Goal: Task Accomplishment & Management: Manage account settings

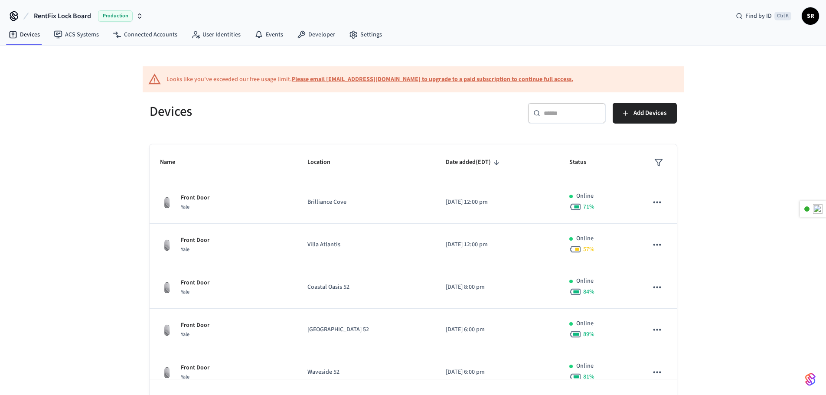
scroll to position [219, 0]
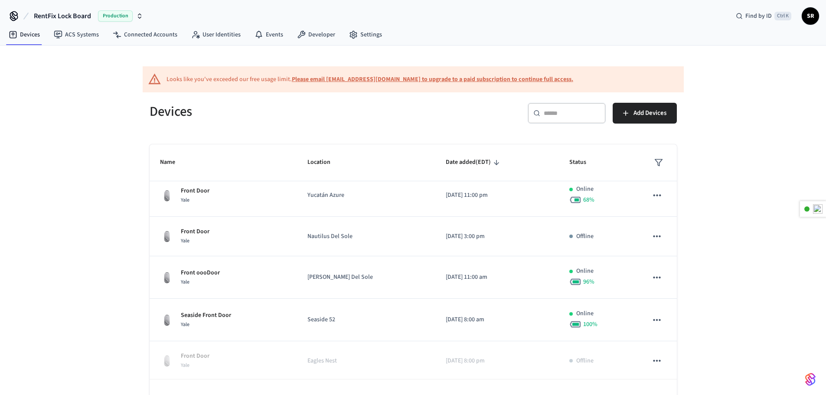
click at [813, 18] on span "SR" at bounding box center [810, 16] width 16 height 16
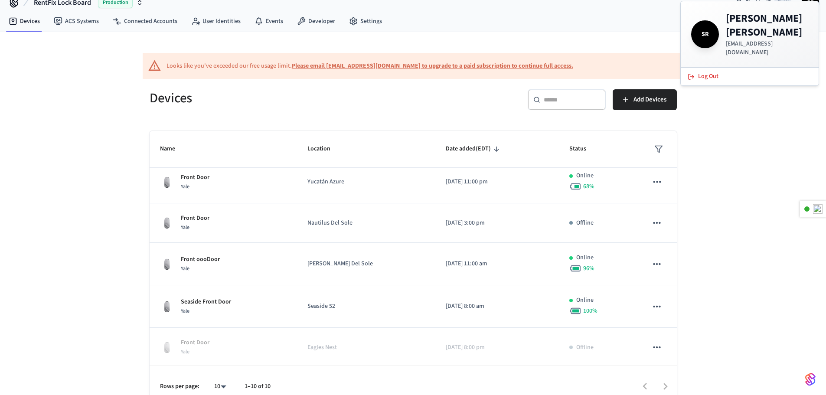
scroll to position [26, 0]
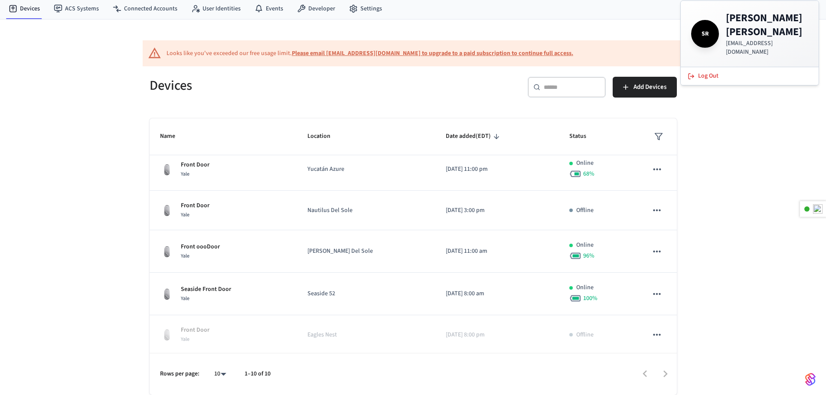
click at [731, 27] on h4 "[PERSON_NAME]" at bounding box center [766, 25] width 82 height 28
click at [707, 25] on span "SR" at bounding box center [705, 34] width 24 height 24
click at [751, 104] on div "Looks like you've exceeded our free usage limit. Please email [EMAIL_ADDRESS][D…" at bounding box center [413, 207] width 826 height 375
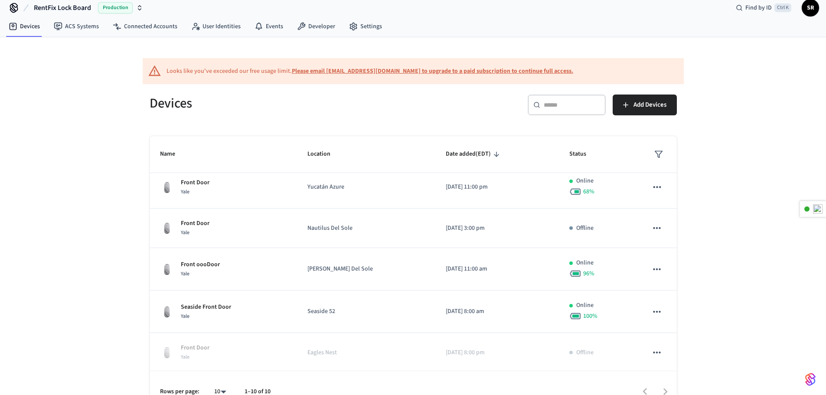
scroll to position [0, 0]
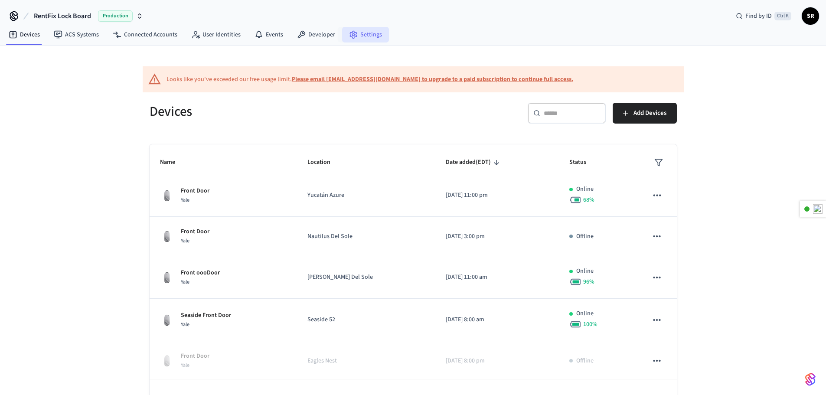
click at [369, 40] on link "Settings" at bounding box center [365, 35] width 47 height 16
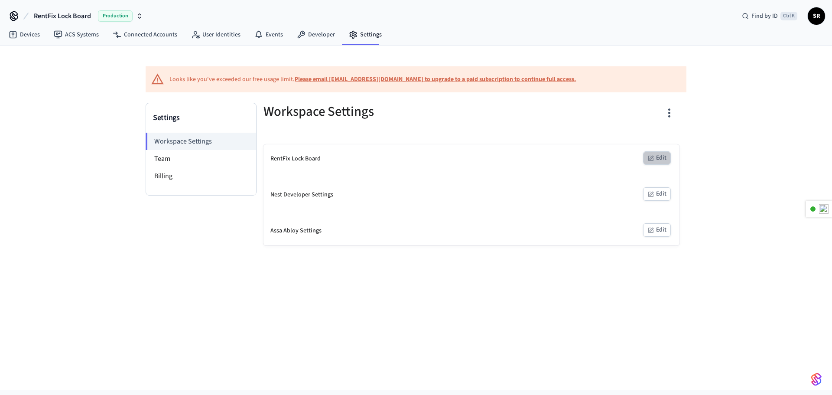
click at [653, 157] on icon "button" at bounding box center [652, 157] width 4 height 4
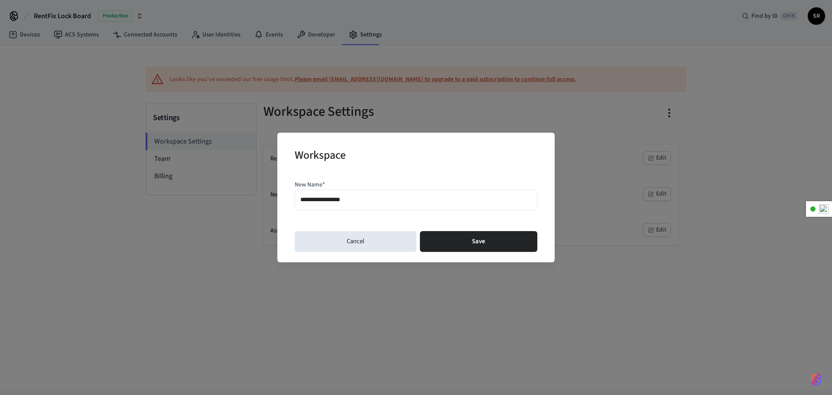
click at [379, 199] on input "**********" at bounding box center [415, 199] width 231 height 13
type input "**********"
click at [476, 244] on button "Save" at bounding box center [478, 241] width 117 height 21
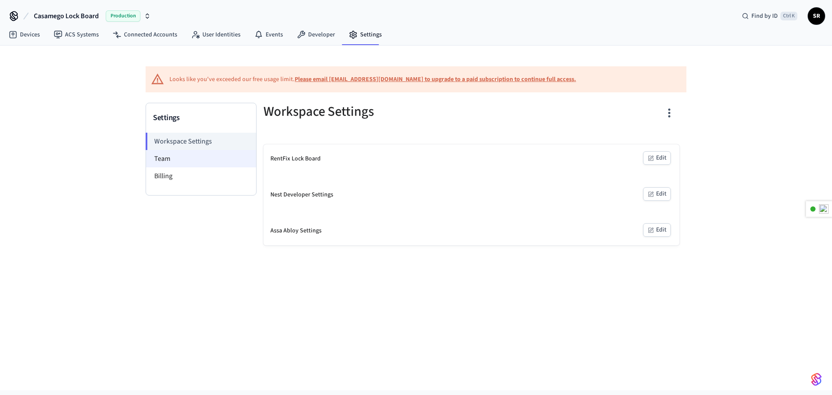
click at [173, 158] on li "Team" at bounding box center [201, 158] width 110 height 17
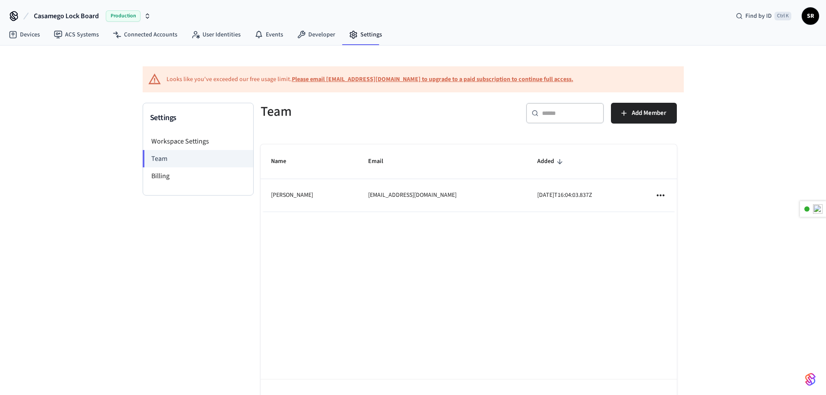
click at [656, 194] on icon "sticky table" at bounding box center [659, 194] width 11 height 11
click at [655, 118] on div at bounding box center [416, 197] width 832 height 395
click at [634, 113] on span "Add Member" at bounding box center [648, 112] width 35 height 11
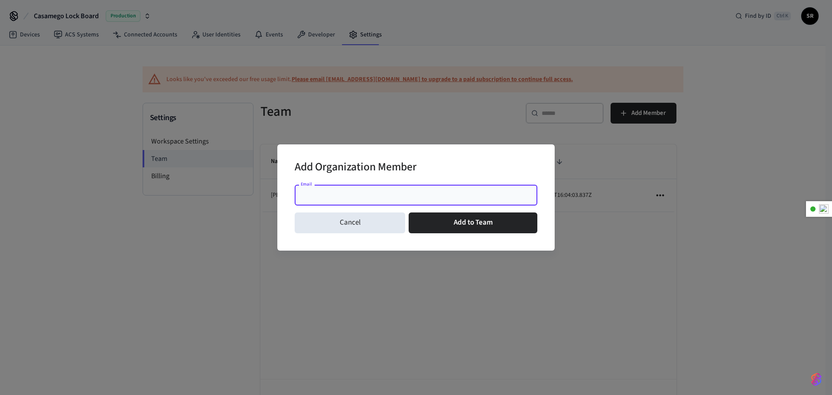
click at [333, 195] on input "Email" at bounding box center [416, 195] width 232 height 9
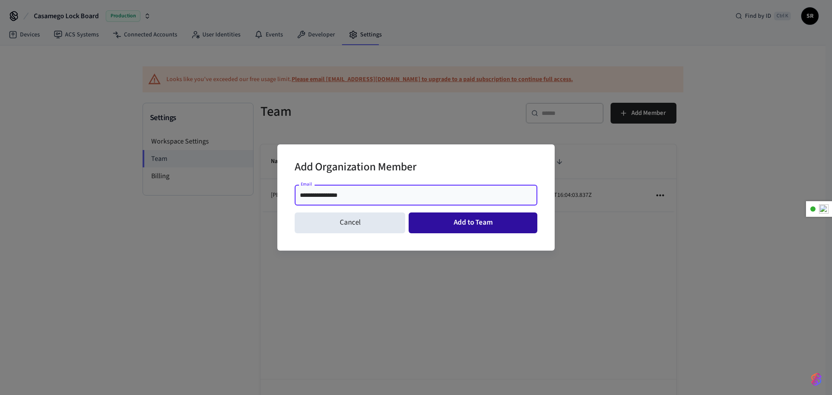
type input "**********"
click at [453, 227] on button "Add to Team" at bounding box center [473, 222] width 129 height 21
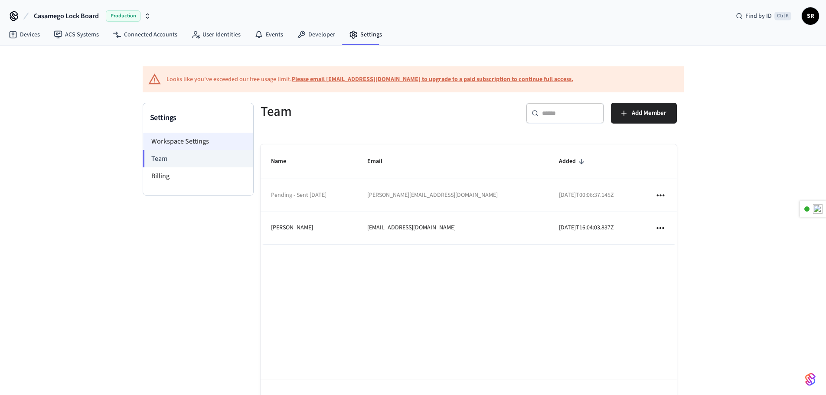
click at [187, 143] on li "Workspace Settings" at bounding box center [198, 141] width 110 height 17
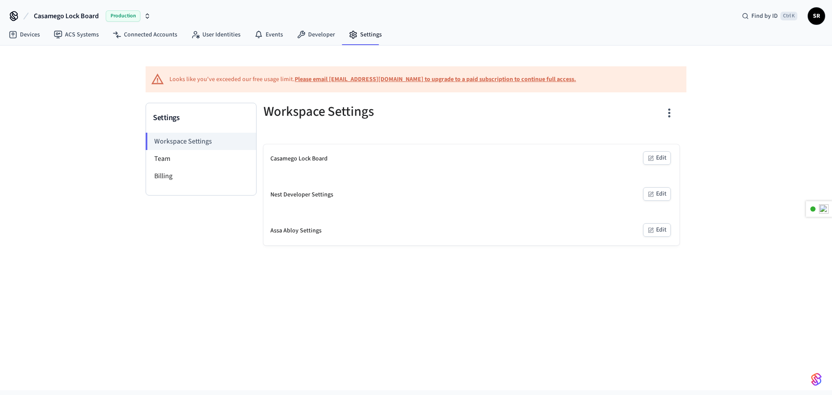
click at [669, 158] on button "Edit" at bounding box center [657, 157] width 28 height 13
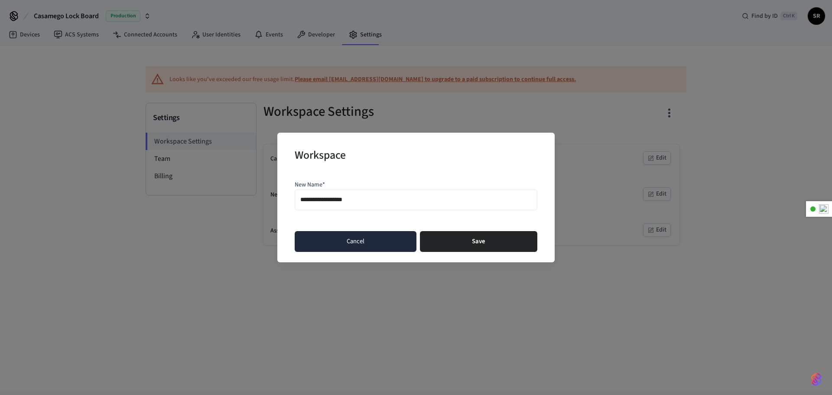
click at [381, 246] on button "Cancel" at bounding box center [356, 241] width 122 height 21
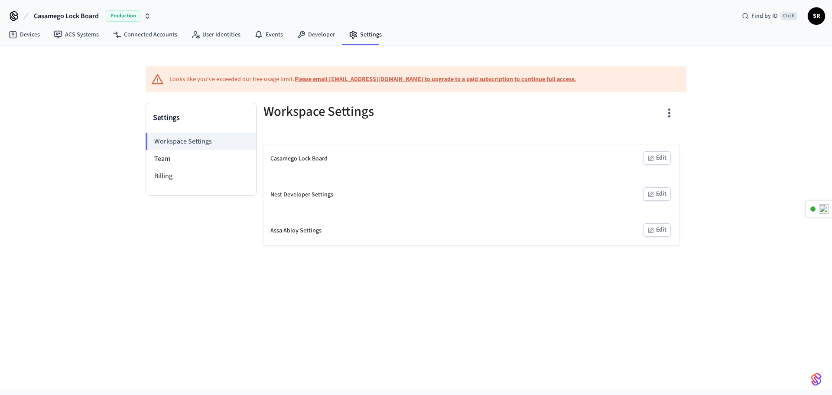
click at [660, 196] on button "Edit" at bounding box center [657, 193] width 28 height 13
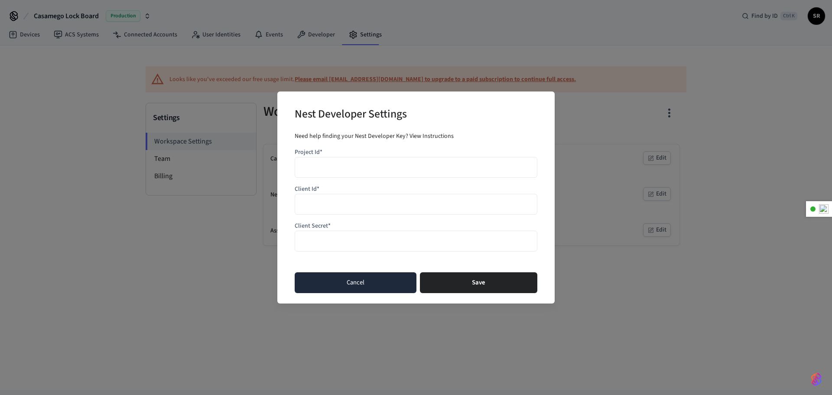
click at [334, 286] on button "Cancel" at bounding box center [356, 282] width 122 height 21
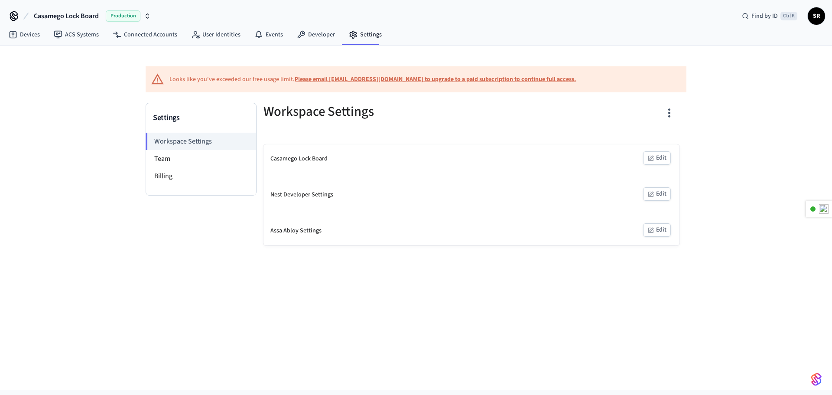
click at [664, 229] on button "Edit" at bounding box center [657, 229] width 28 height 13
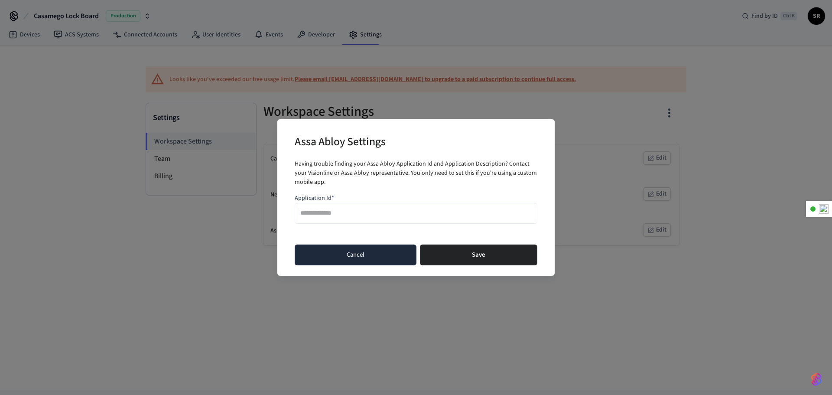
click at [364, 258] on button "Cancel" at bounding box center [356, 254] width 122 height 21
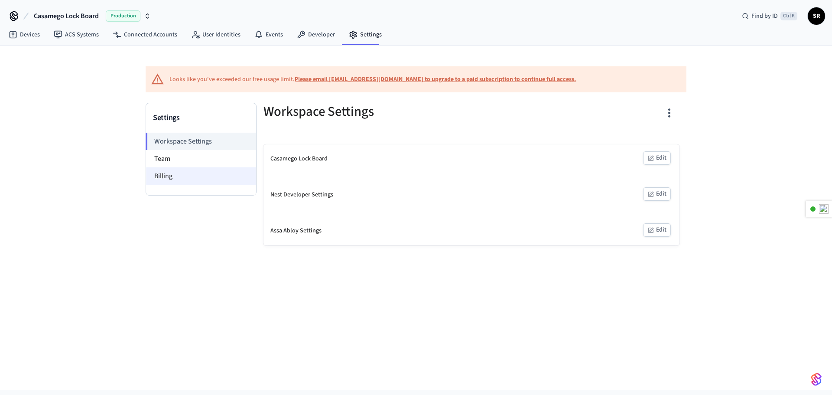
click at [172, 182] on li "Billing" at bounding box center [201, 175] width 110 height 17
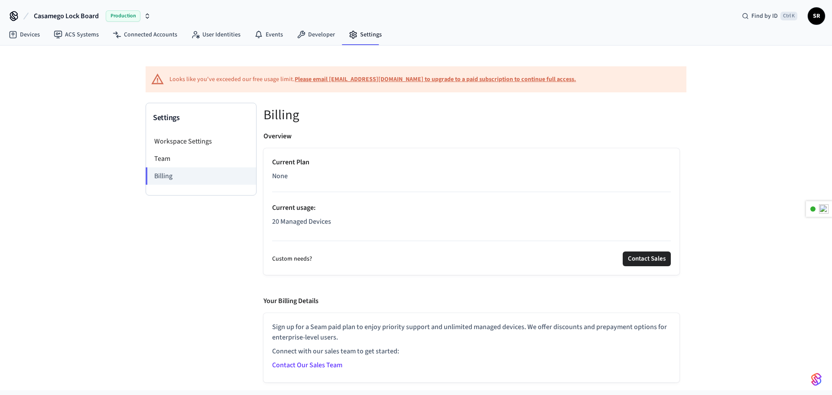
click at [322, 220] on p "20 Managed Devices" at bounding box center [471, 221] width 399 height 10
click at [72, 103] on div "Looks like you've exceeded our free usage limit. Please email [EMAIL_ADDRESS][D…" at bounding box center [416, 218] width 832 height 345
click at [68, 38] on link "ACS Systems" at bounding box center [76, 35] width 59 height 16
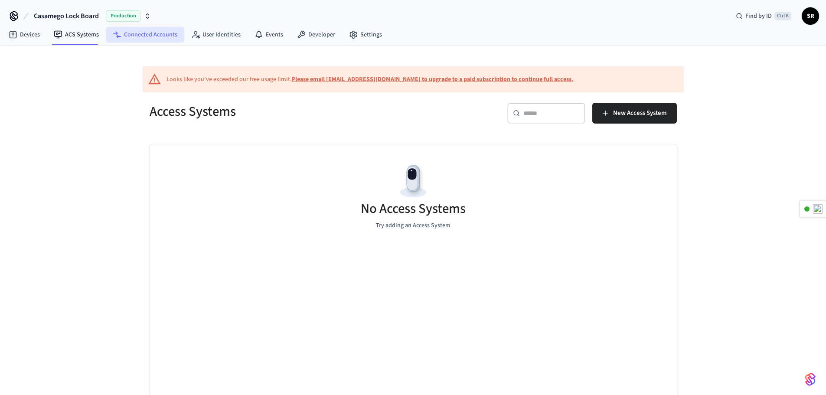
click at [137, 29] on link "Connected Accounts" at bounding box center [145, 35] width 78 height 16
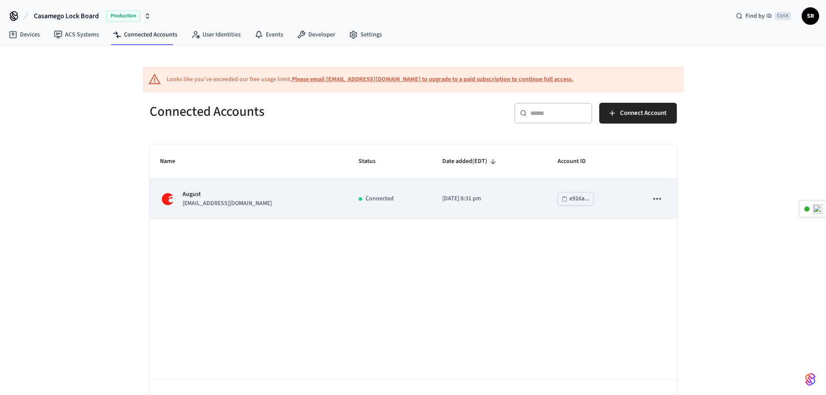
click at [654, 199] on icon "sticky table" at bounding box center [656, 199] width 7 height 2
click at [630, 195] on div at bounding box center [416, 197] width 832 height 395
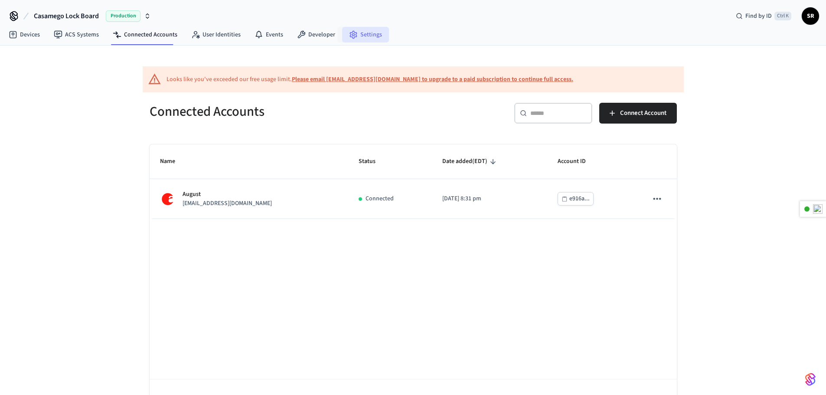
click at [364, 33] on link "Settings" at bounding box center [365, 35] width 47 height 16
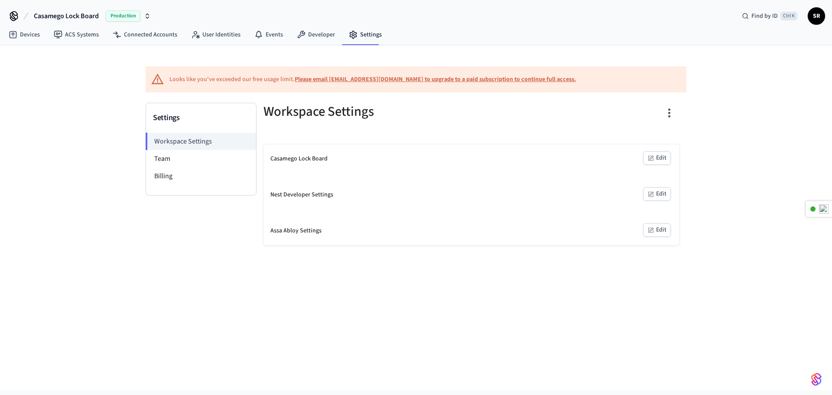
click at [316, 165] on div "Casamego Lock Board Edit" at bounding box center [472, 158] width 416 height 29
click at [28, 36] on link "Devices" at bounding box center [24, 35] width 45 height 16
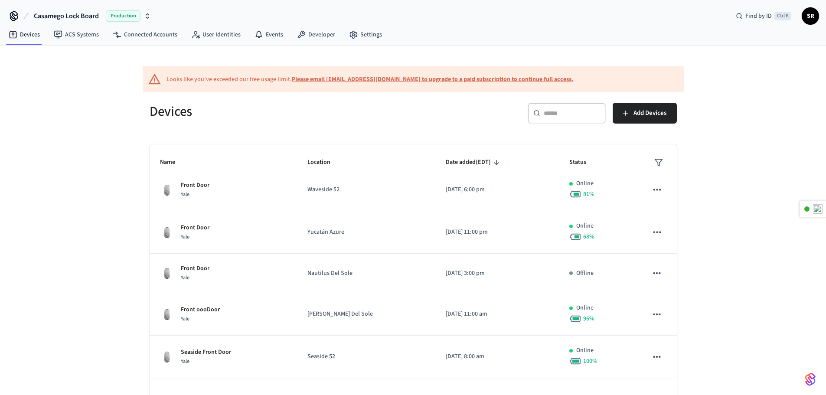
scroll to position [217, 0]
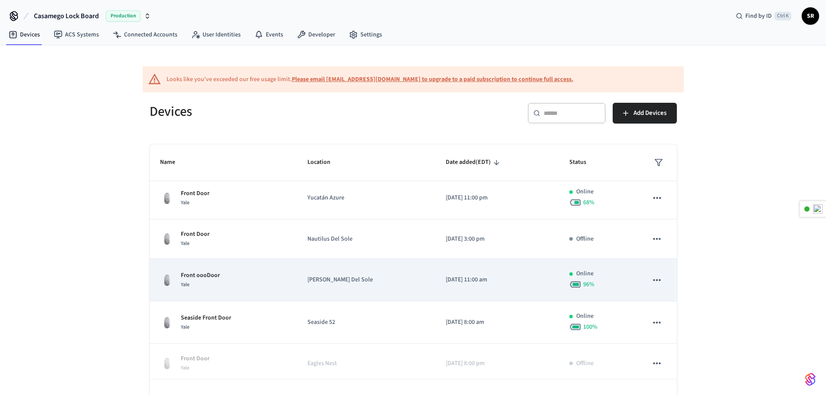
click at [628, 280] on td "Online 96 %" at bounding box center [598, 280] width 78 height 42
click at [651, 279] on icon "sticky table" at bounding box center [656, 279] width 11 height 11
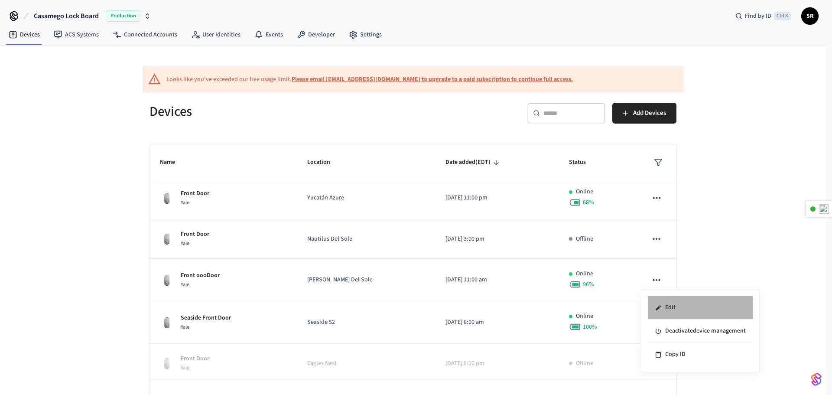
click at [666, 312] on li "Edit" at bounding box center [700, 307] width 105 height 23
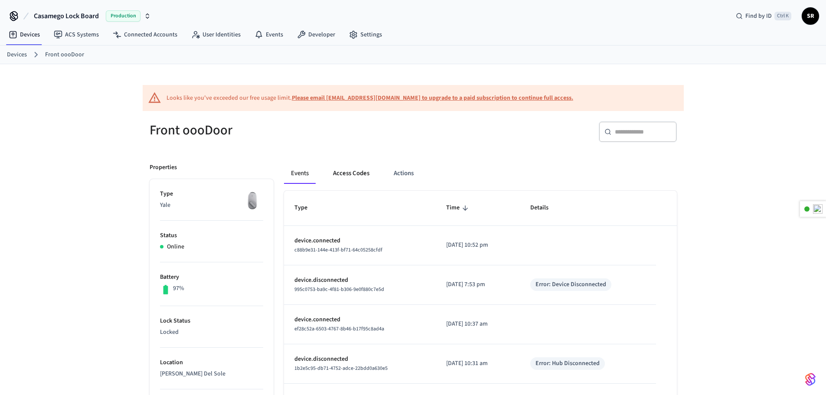
click at [347, 170] on button "Access Codes" at bounding box center [351, 173] width 50 height 21
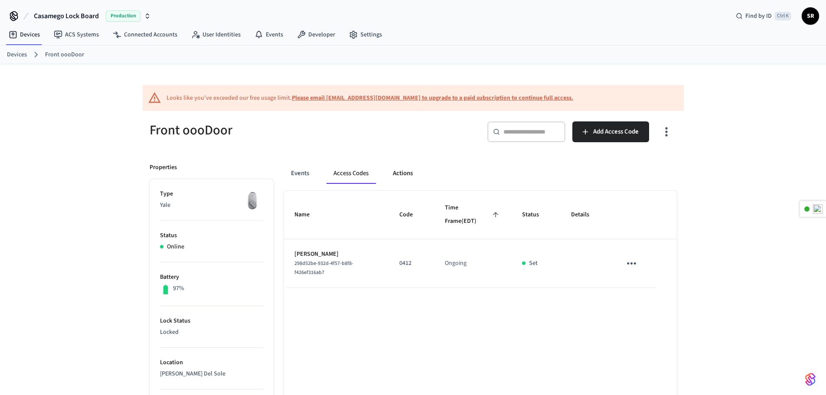
click at [402, 168] on button "Actions" at bounding box center [403, 173] width 34 height 21
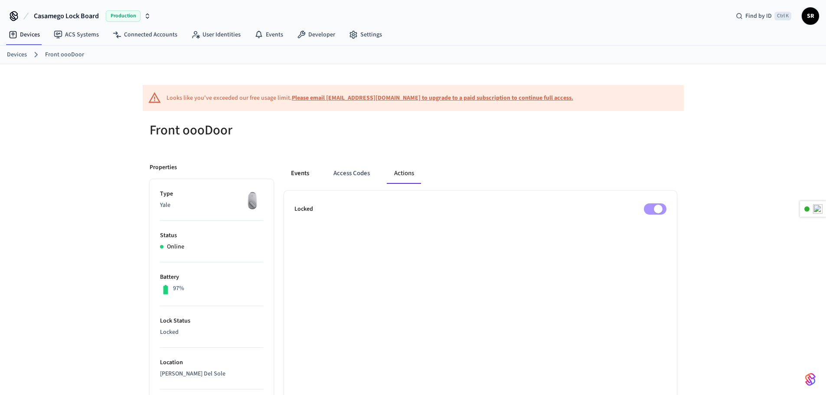
click at [299, 176] on button "Events" at bounding box center [300, 173] width 32 height 21
